Goal: Information Seeking & Learning: Learn about a topic

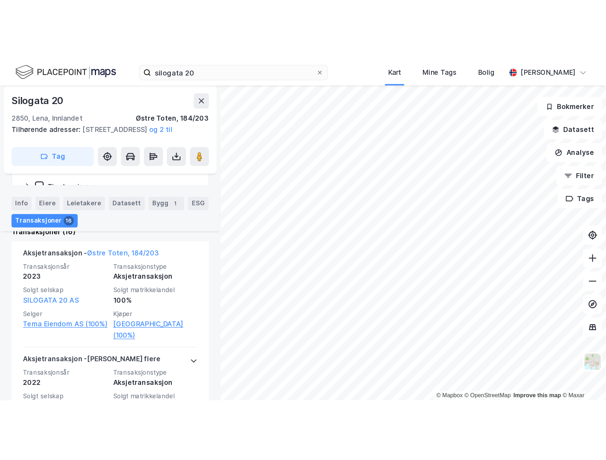
scroll to position [193, 0]
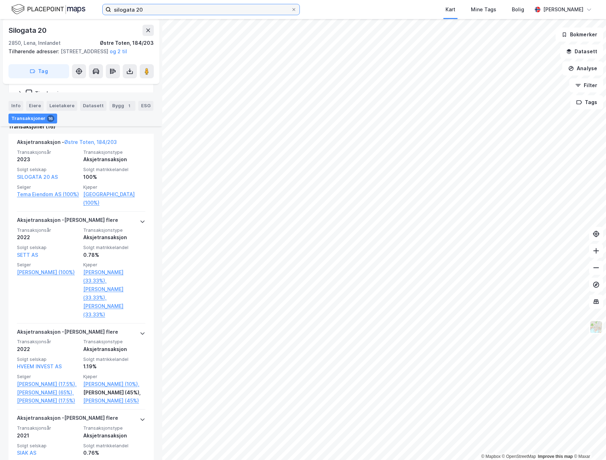
click at [172, 13] on input "silogata 20" at bounding box center [201, 9] width 180 height 11
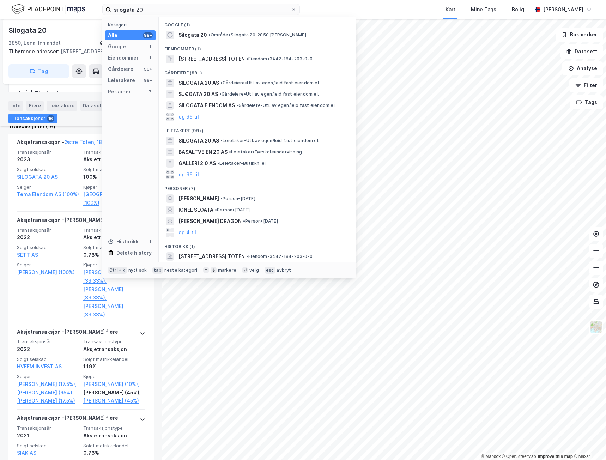
click at [293, 10] on icon at bounding box center [294, 9] width 4 height 4
click at [291, 10] on input "silogata 20" at bounding box center [201, 9] width 180 height 11
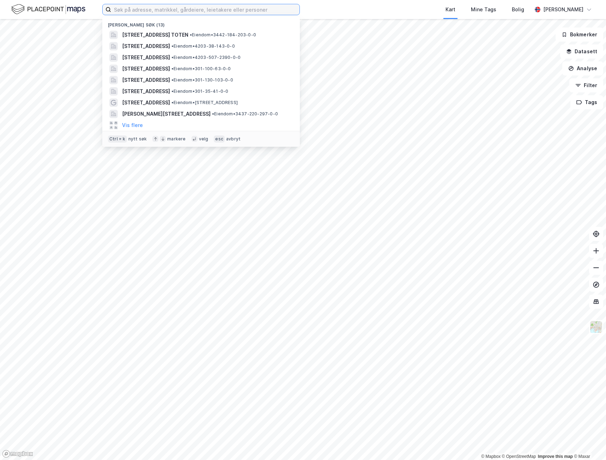
click at [240, 9] on input at bounding box center [205, 9] width 188 height 11
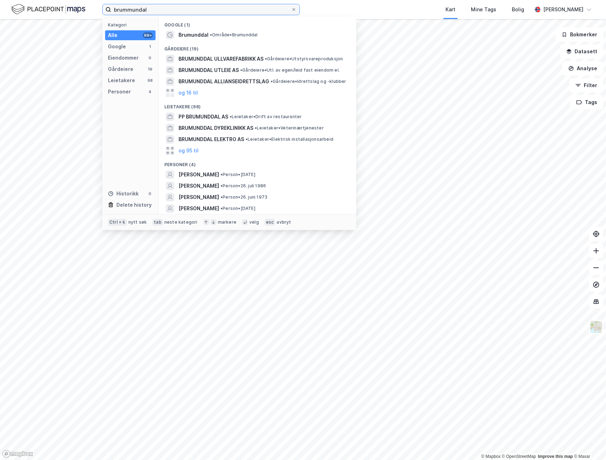
type input "brummundal"
click at [204, 34] on span "Brumunddal" at bounding box center [193, 35] width 30 height 8
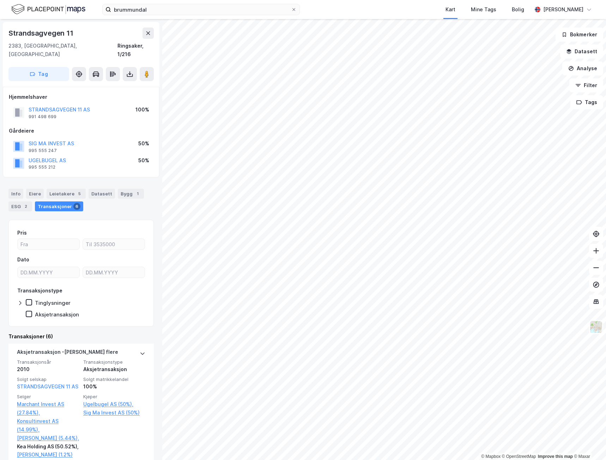
click at [146, 71] on image at bounding box center [147, 74] width 4 height 7
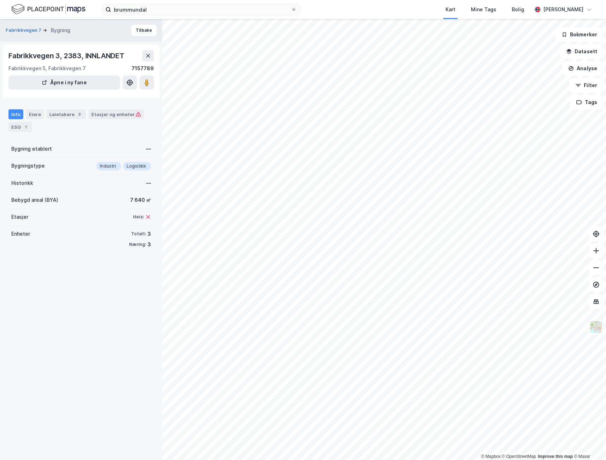
click at [146, 80] on image at bounding box center [147, 82] width 4 height 7
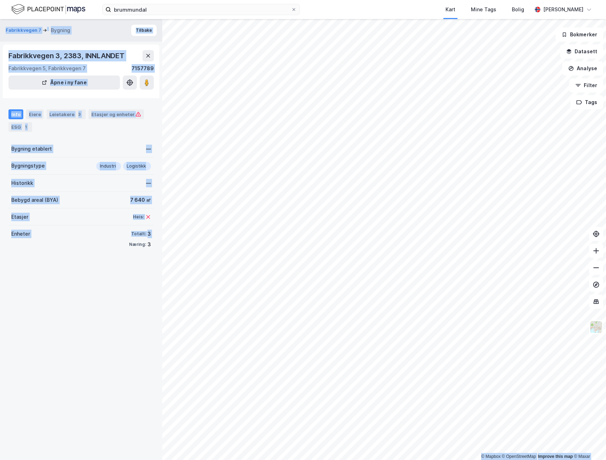
click at [362, 250] on div "© Mapbox © OpenStreetMap Improve this map © Maxar Fabrikkvegen 7 Bygning Tilbak…" at bounding box center [303, 239] width 606 height 441
click at [147, 54] on icon at bounding box center [148, 56] width 6 height 6
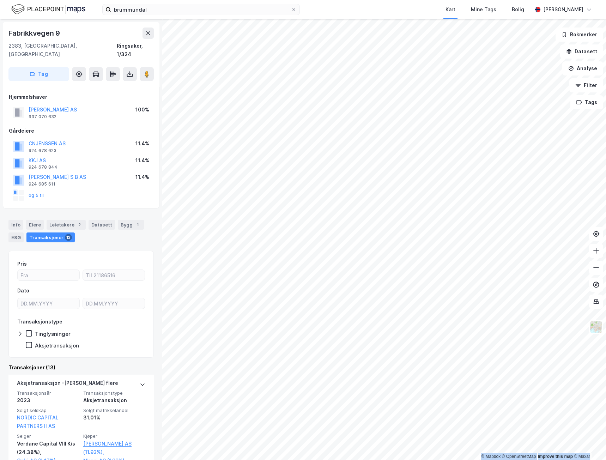
click at [445, 250] on icon at bounding box center [595, 284] width 7 height 7
